Goal: Task Accomplishment & Management: Complete application form

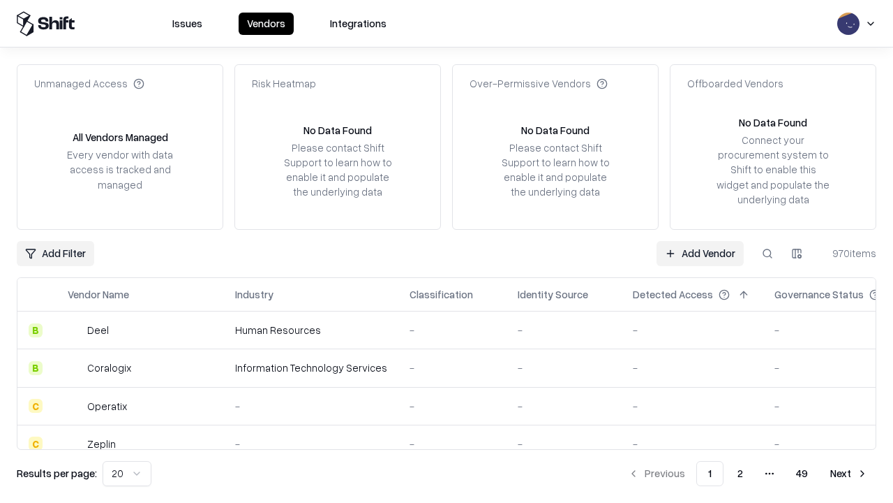
click at [700, 253] on link "Add Vendor" at bounding box center [700, 253] width 87 height 25
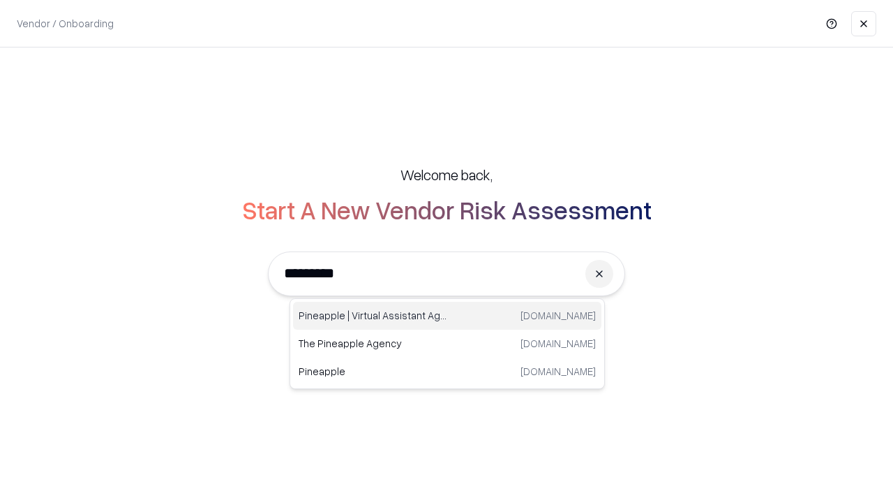
click at [447, 316] on div "Pineapple | Virtual Assistant Agency trypineapple.com" at bounding box center [447, 316] width 309 height 28
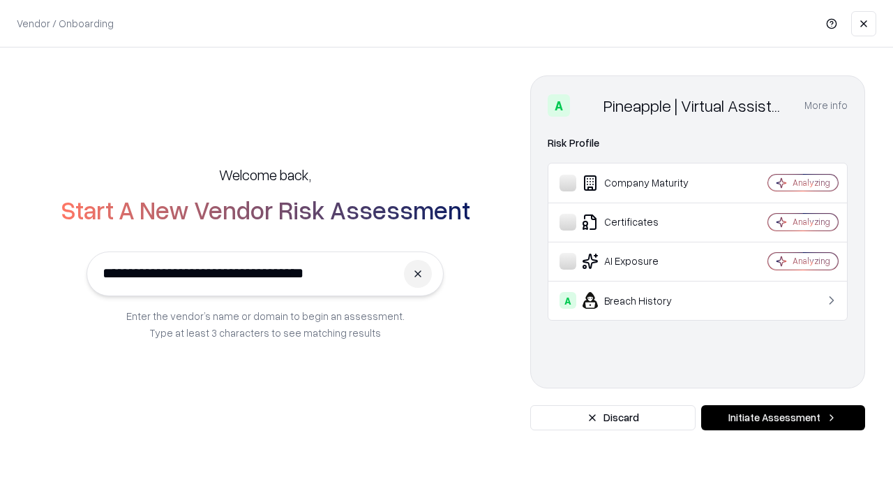
type input "**********"
click at [783, 417] on button "Initiate Assessment" at bounding box center [784, 417] width 164 height 25
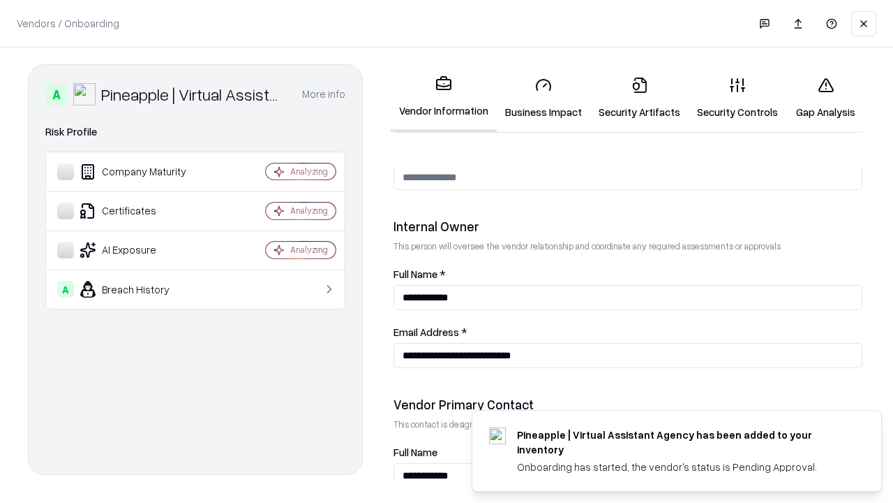
scroll to position [723, 0]
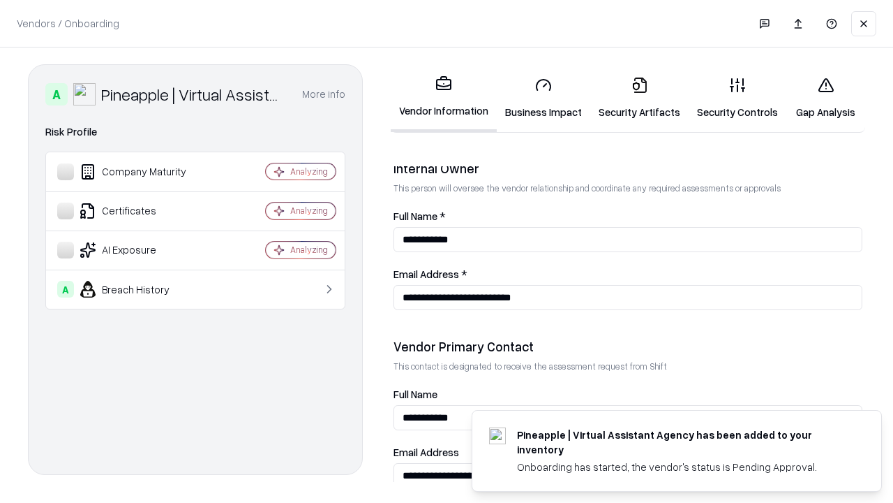
click at [639, 98] on link "Security Artifacts" at bounding box center [640, 98] width 98 height 65
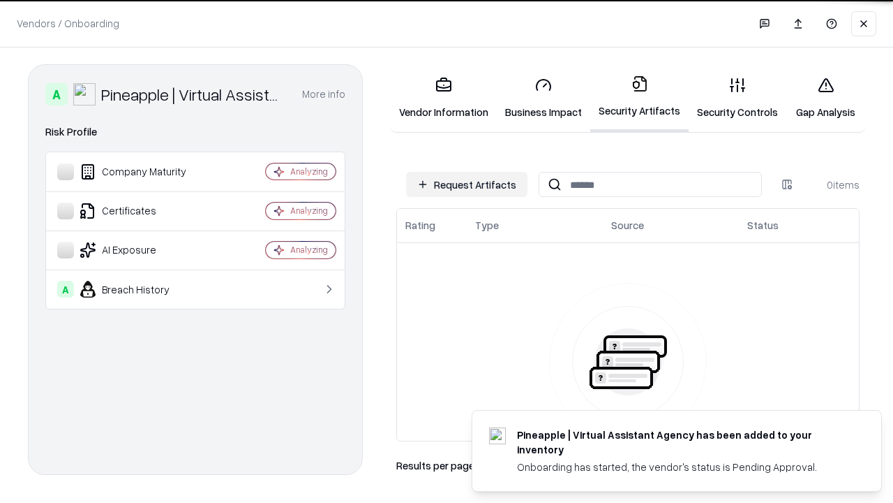
click at [467, 184] on button "Request Artifacts" at bounding box center [466, 184] width 121 height 25
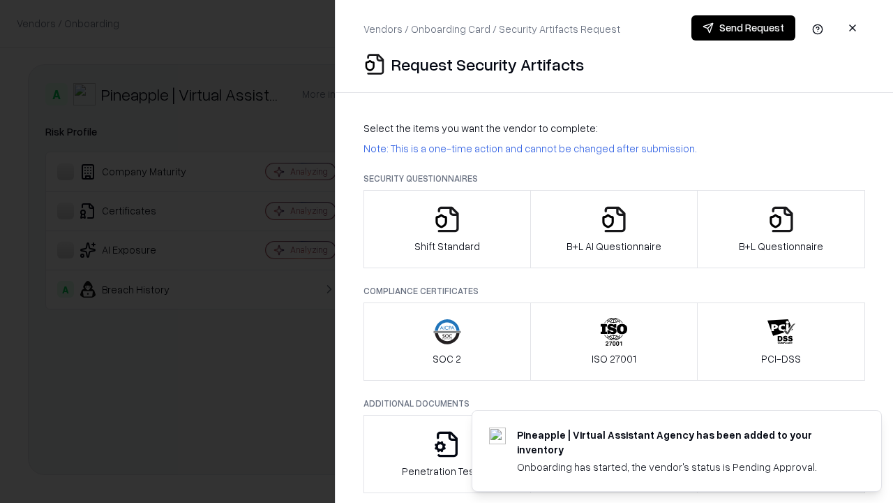
click at [781, 229] on icon "button" at bounding box center [782, 219] width 28 height 28
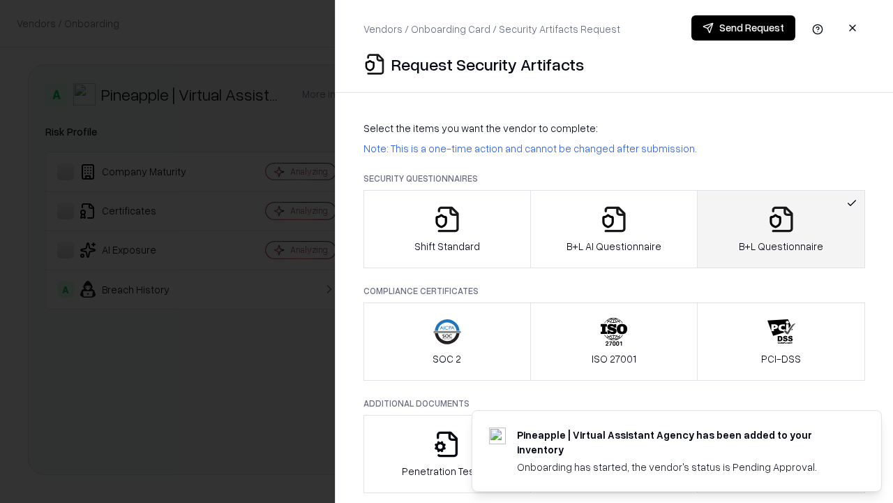
click at [614, 229] on icon "button" at bounding box center [614, 219] width 28 height 28
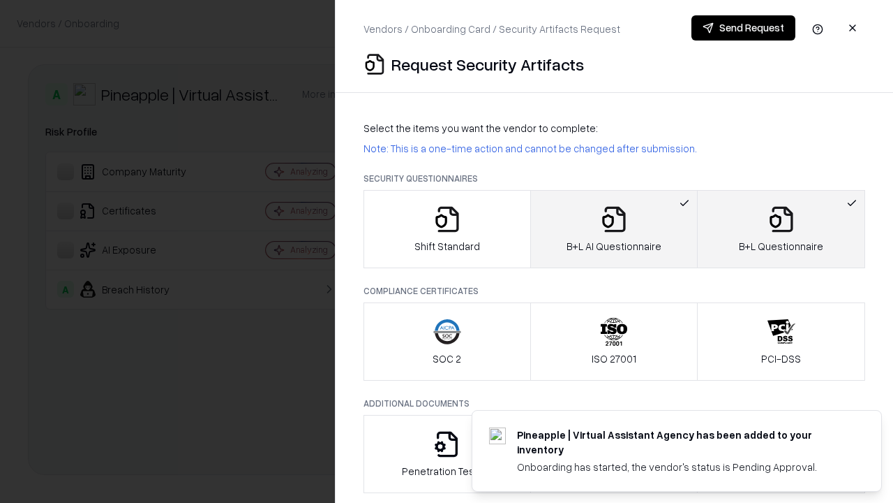
click at [743, 28] on button "Send Request" at bounding box center [744, 27] width 104 height 25
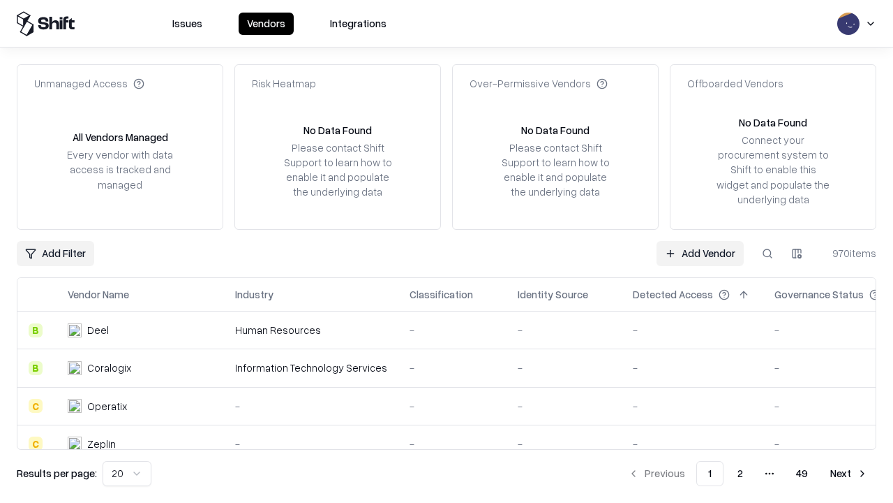
click at [768, 253] on button at bounding box center [767, 253] width 25 height 25
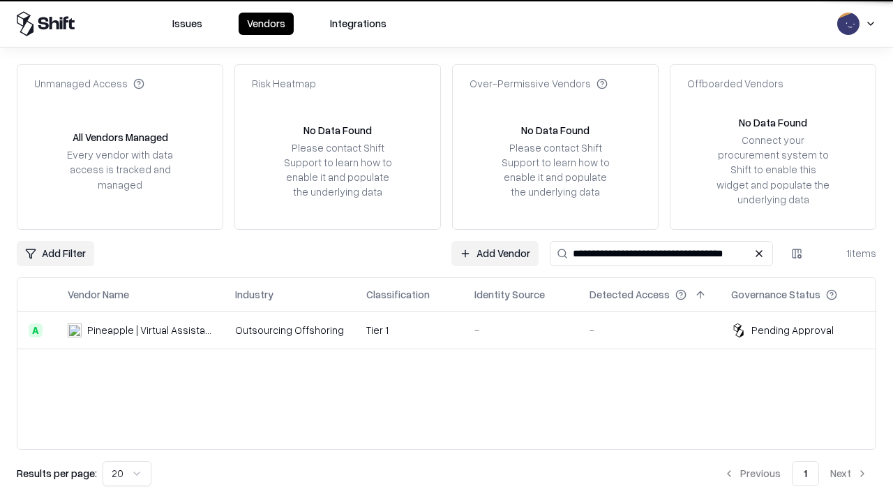
type input "**********"
click at [455, 329] on td "Tier 1" at bounding box center [409, 330] width 108 height 38
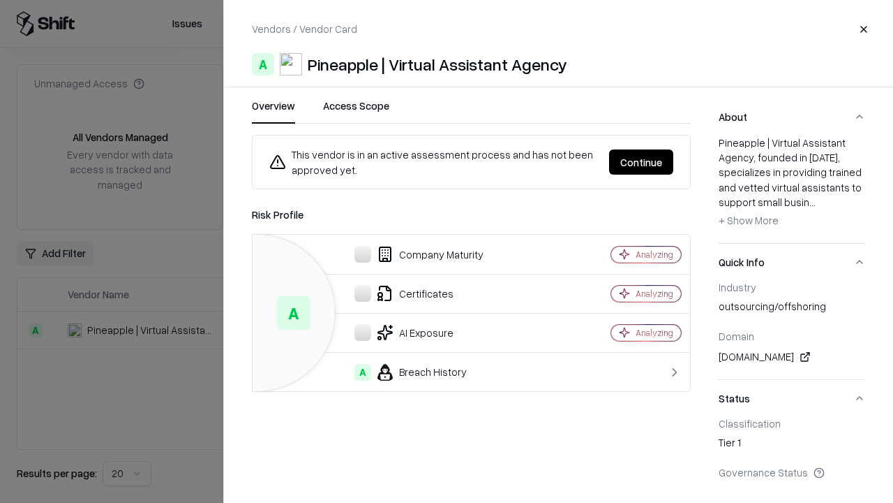
click at [641, 162] on button "Continue" at bounding box center [641, 161] width 64 height 25
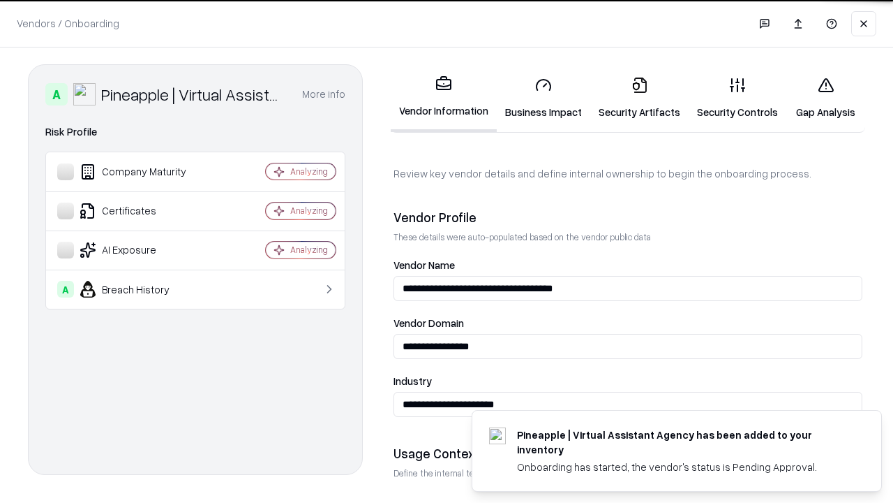
click at [639, 98] on link "Security Artifacts" at bounding box center [640, 98] width 98 height 65
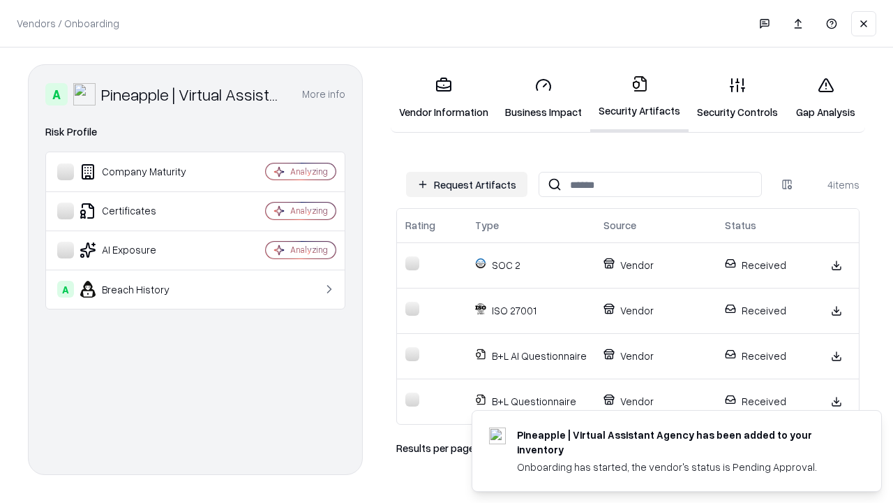
click at [826, 98] on link "Gap Analysis" at bounding box center [826, 98] width 79 height 65
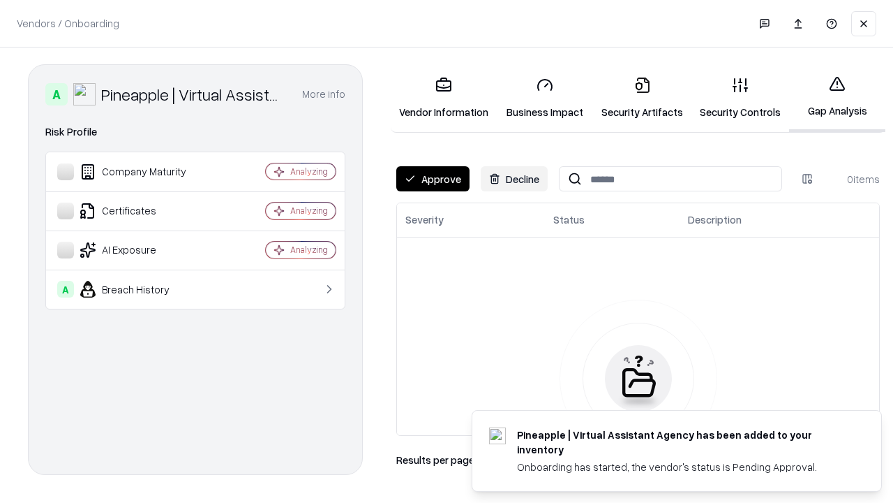
click at [433, 179] on button "Approve" at bounding box center [432, 178] width 73 height 25
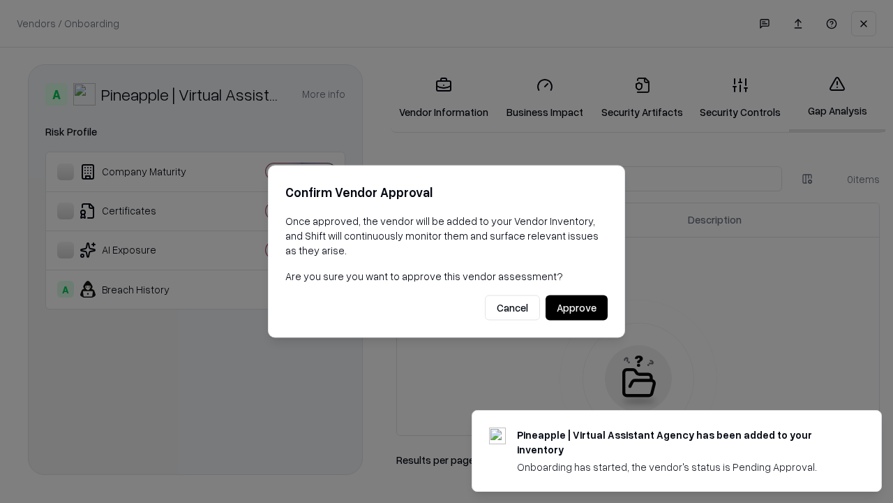
click at [577, 307] on button "Approve" at bounding box center [577, 307] width 62 height 25
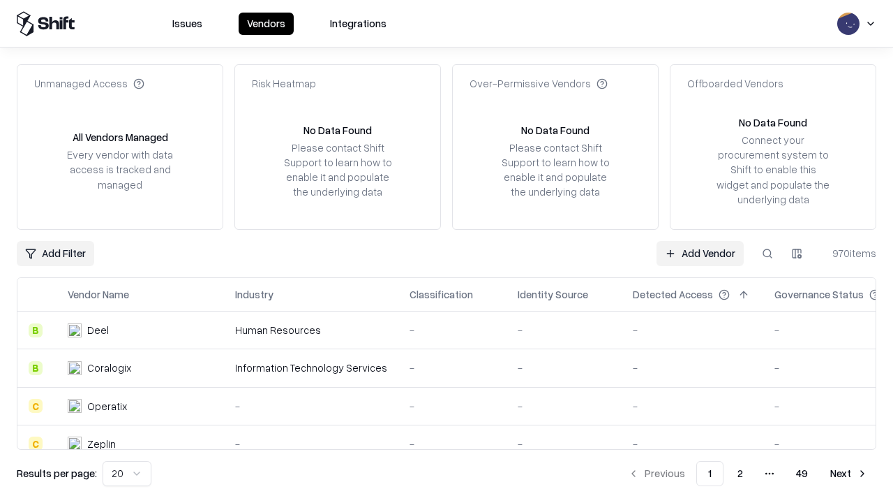
type input "**********"
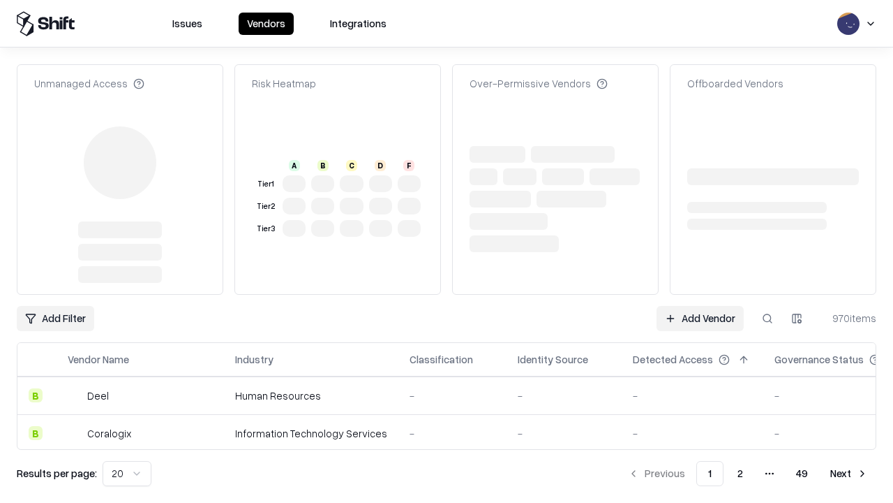
click at [700, 306] on link "Add Vendor" at bounding box center [700, 318] width 87 height 25
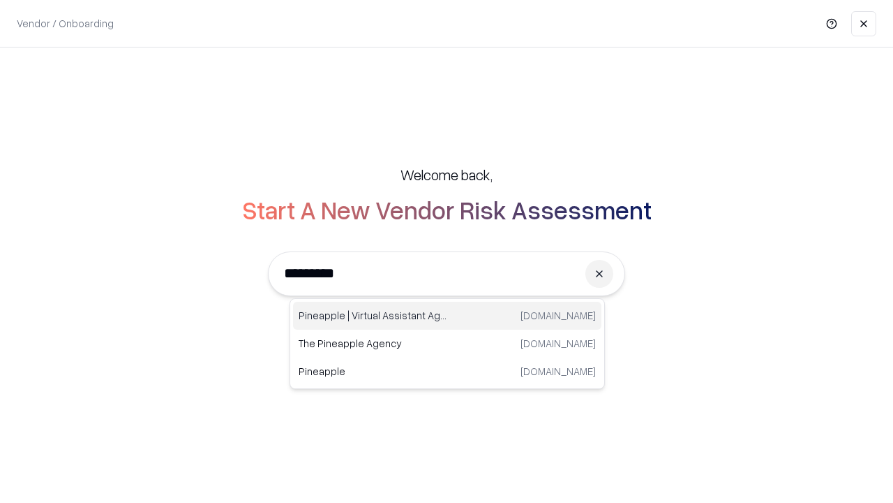
click at [447, 316] on div "Pineapple | Virtual Assistant Agency trypineapple.com" at bounding box center [447, 316] width 309 height 28
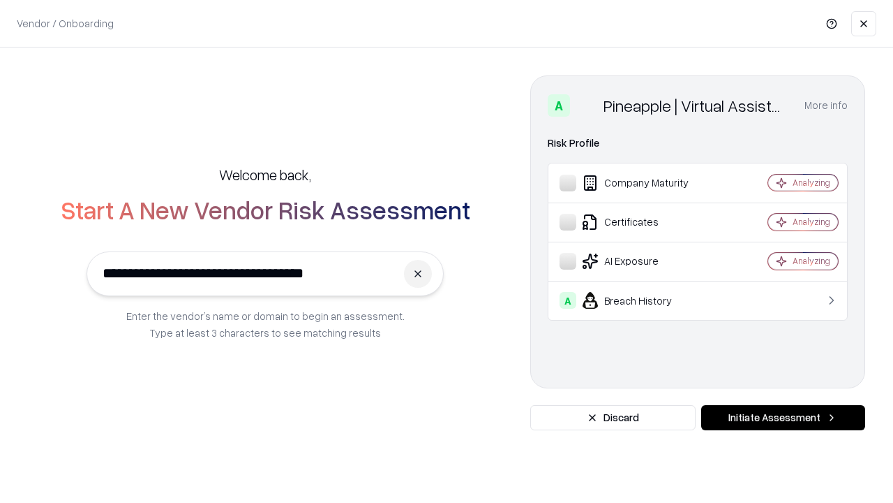
type input "**********"
click at [783, 417] on button "Initiate Assessment" at bounding box center [784, 417] width 164 height 25
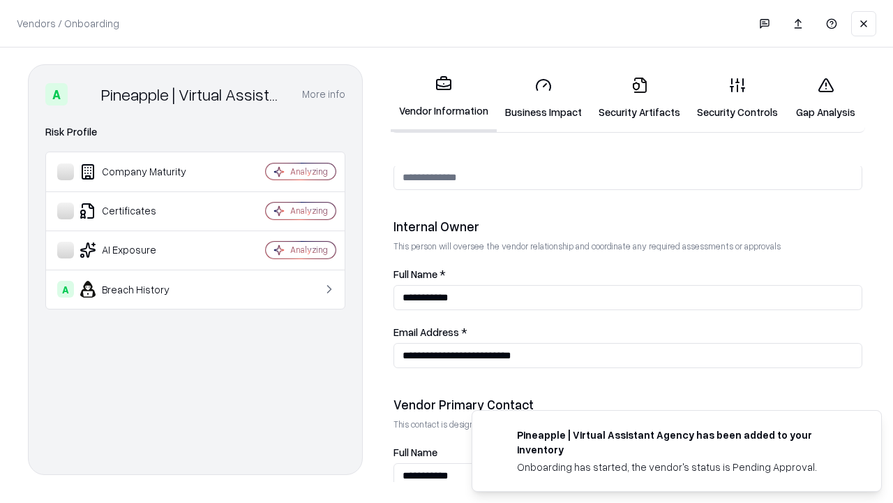
scroll to position [723, 0]
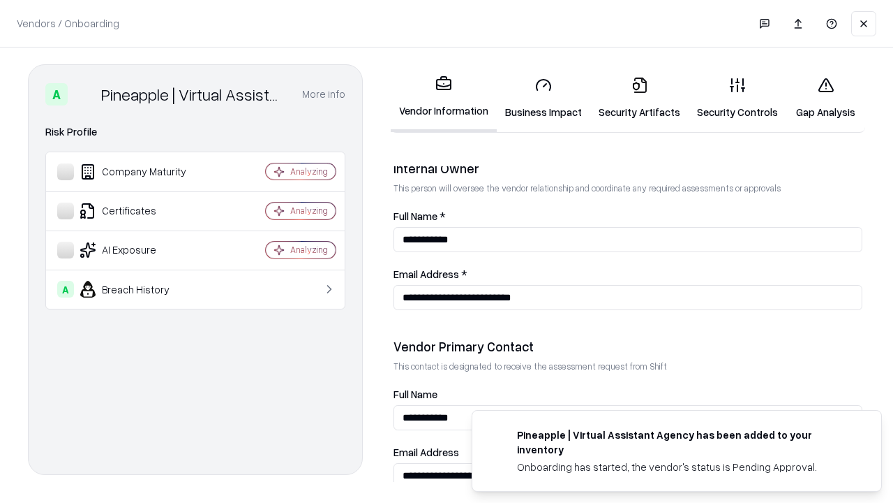
click at [826, 98] on link "Gap Analysis" at bounding box center [826, 98] width 79 height 65
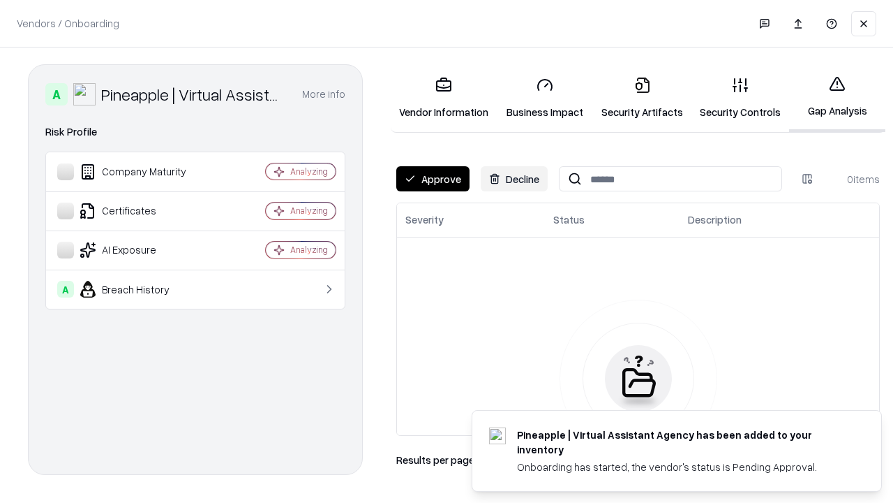
click at [433, 179] on button "Approve" at bounding box center [432, 178] width 73 height 25
